Goal: Information Seeking & Learning: Learn about a topic

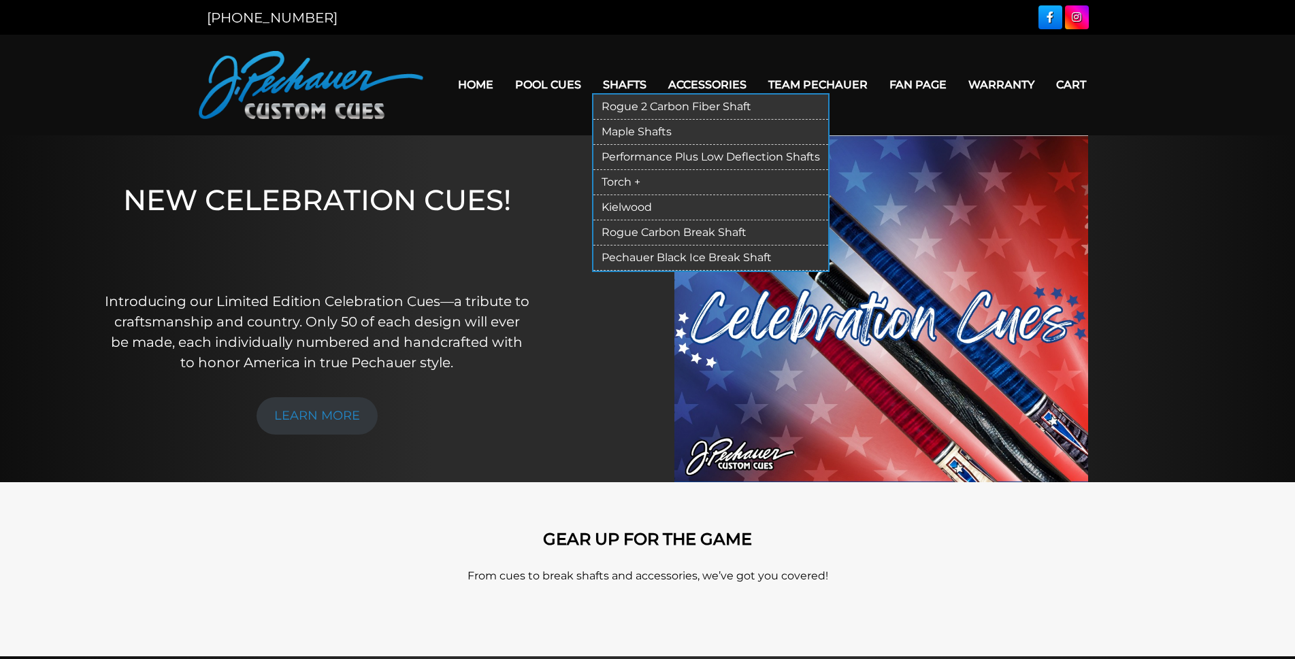
click at [623, 103] on link "Rogue 2 Carbon Fiber Shaft" at bounding box center [710, 107] width 235 height 25
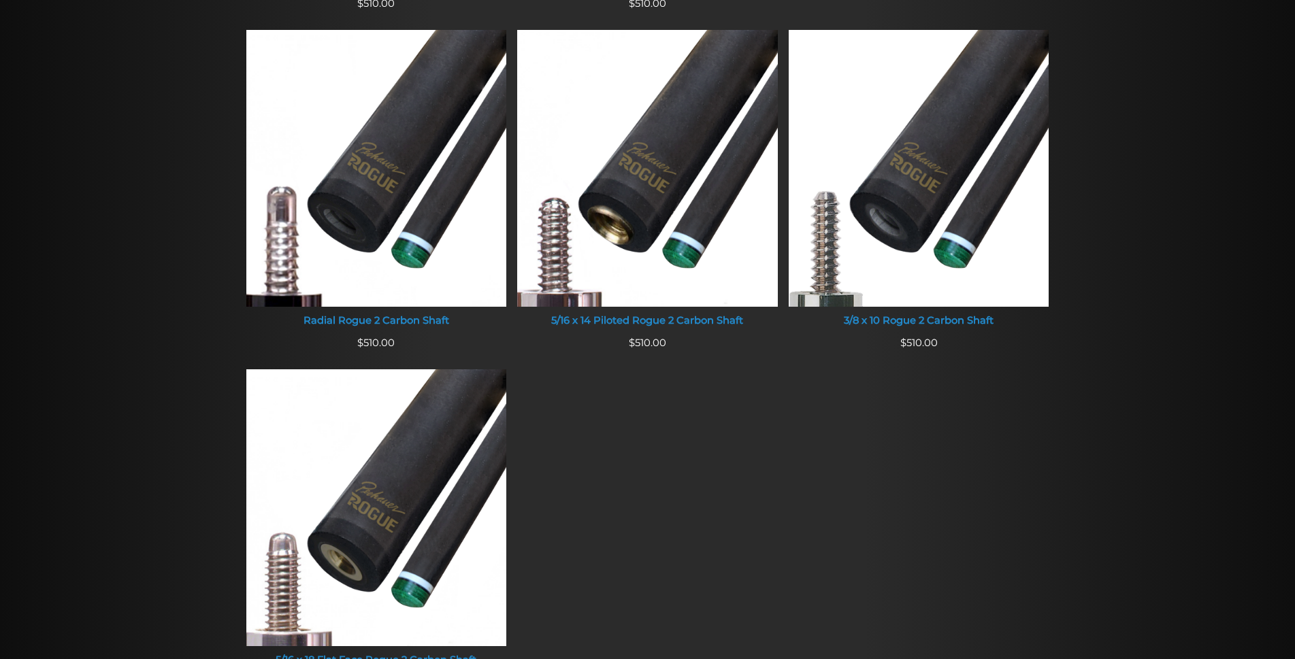
scroll to position [914, 0]
